Goal: Entertainment & Leisure: Consume media (video, audio)

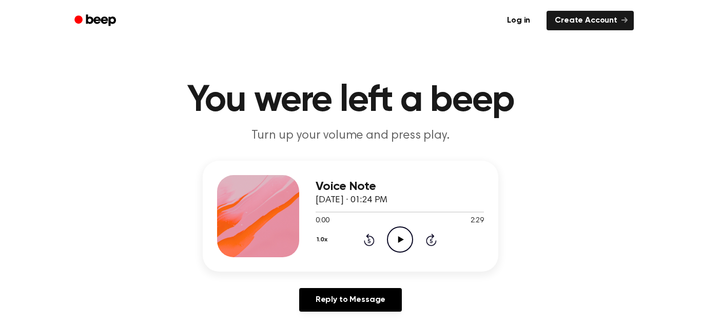
click at [409, 241] on icon "Play Audio" at bounding box center [400, 239] width 26 height 26
click at [346, 211] on div at bounding box center [399, 211] width 168 height 8
click at [381, 212] on div at bounding box center [399, 211] width 168 height 8
click at [396, 236] on icon "Pause Audio" at bounding box center [400, 239] width 26 height 26
click at [414, 236] on div "1.0x Rewind 5 seconds Play Audio Skip 5 seconds" at bounding box center [399, 239] width 168 height 26
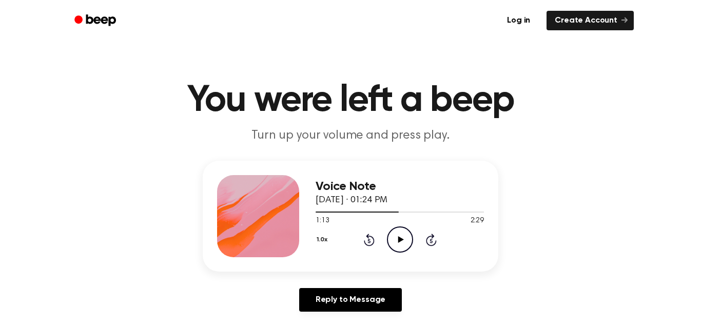
click at [396, 237] on icon "Play Audio" at bounding box center [400, 239] width 26 height 26
click at [399, 245] on icon "Play Audio" at bounding box center [400, 239] width 26 height 26
click at [350, 214] on div at bounding box center [399, 211] width 168 height 8
click at [362, 211] on div at bounding box center [399, 211] width 168 height 8
click at [347, 211] on div at bounding box center [339, 211] width 48 height 1
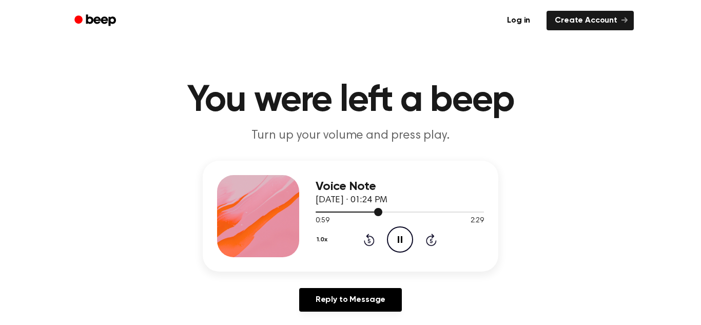
click at [349, 214] on div at bounding box center [399, 211] width 168 height 8
click at [392, 242] on icon "Pause Audio" at bounding box center [400, 239] width 26 height 26
